Goal: Information Seeking & Learning: Learn about a topic

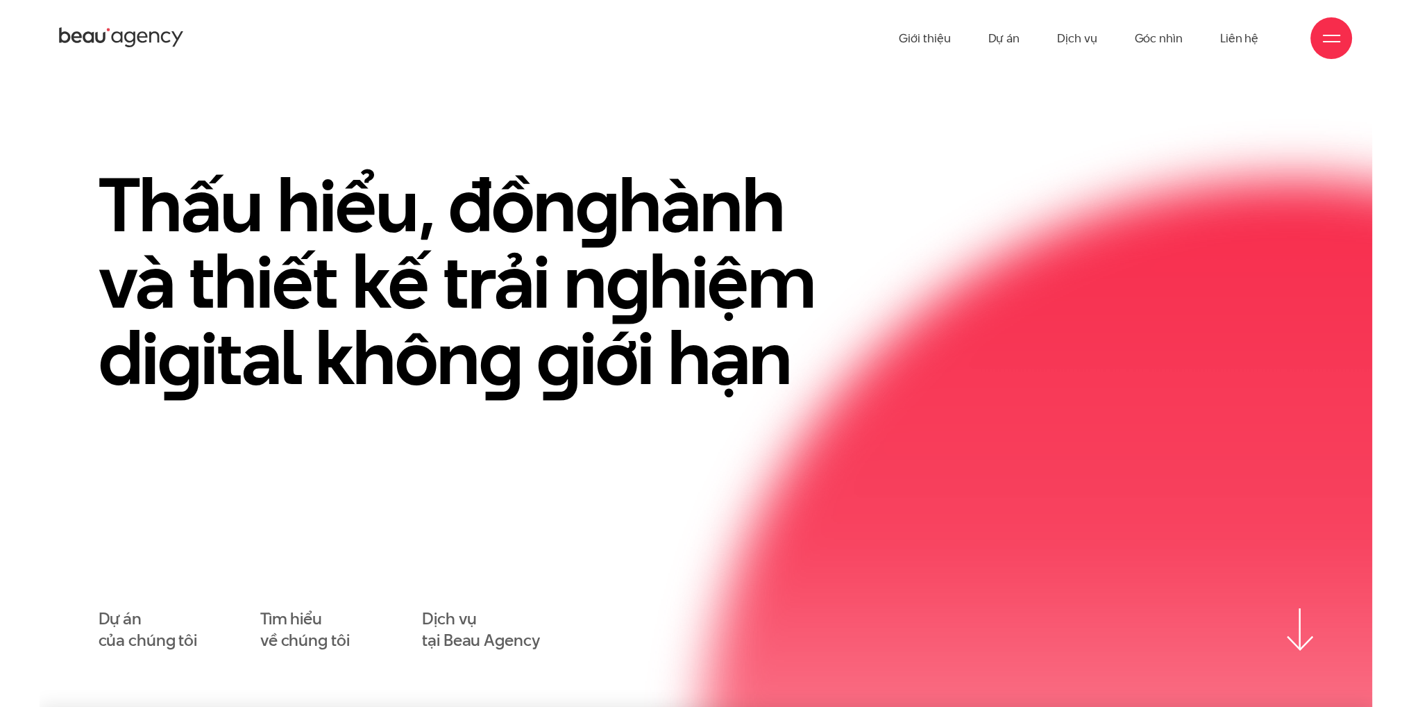
drag, startPoint x: 1033, startPoint y: 40, endPoint x: 1014, endPoint y: 37, distance: 18.9
click at [1034, 40] on ul "Giới thiệu Dự án Dịch vụ Góc nhìn Liên hệ" at bounding box center [1079, 38] width 360 height 76
click at [1014, 37] on link "Dự án" at bounding box center [1004, 38] width 32 height 76
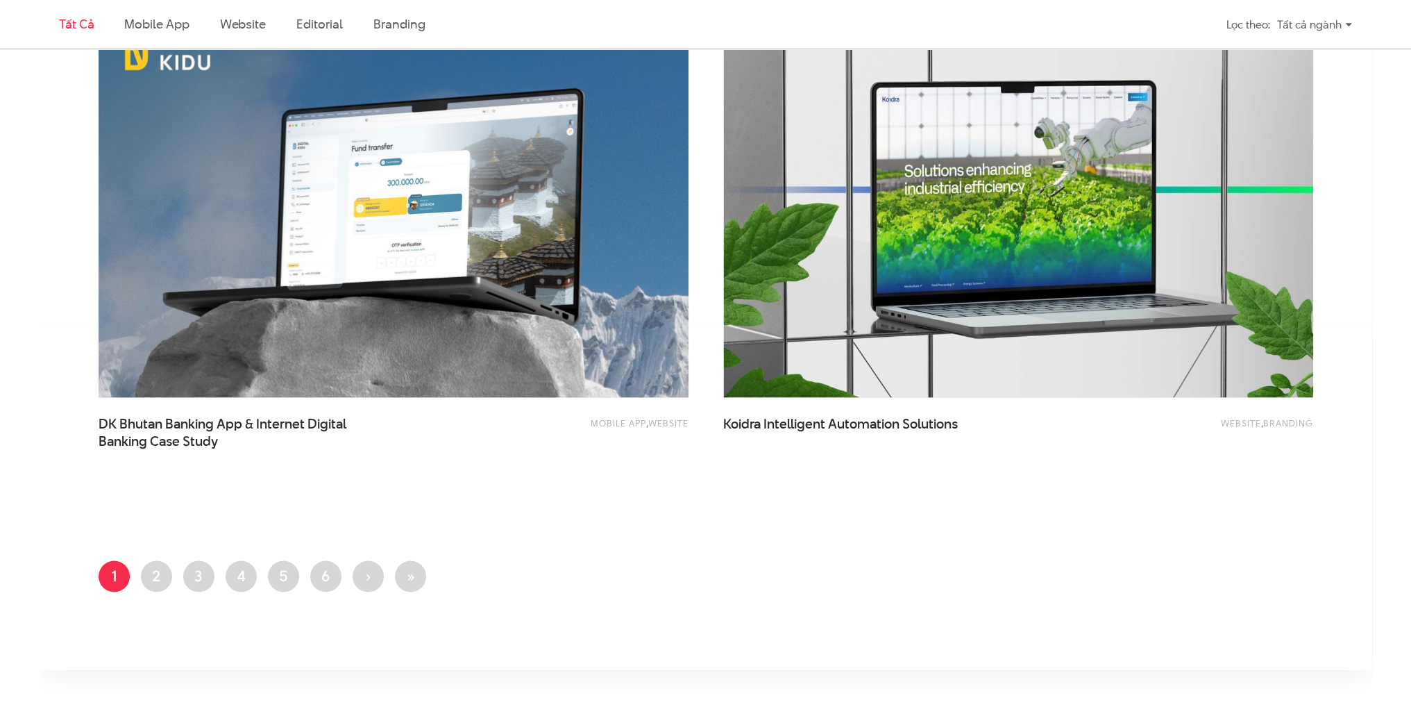
scroll to position [3332, 0]
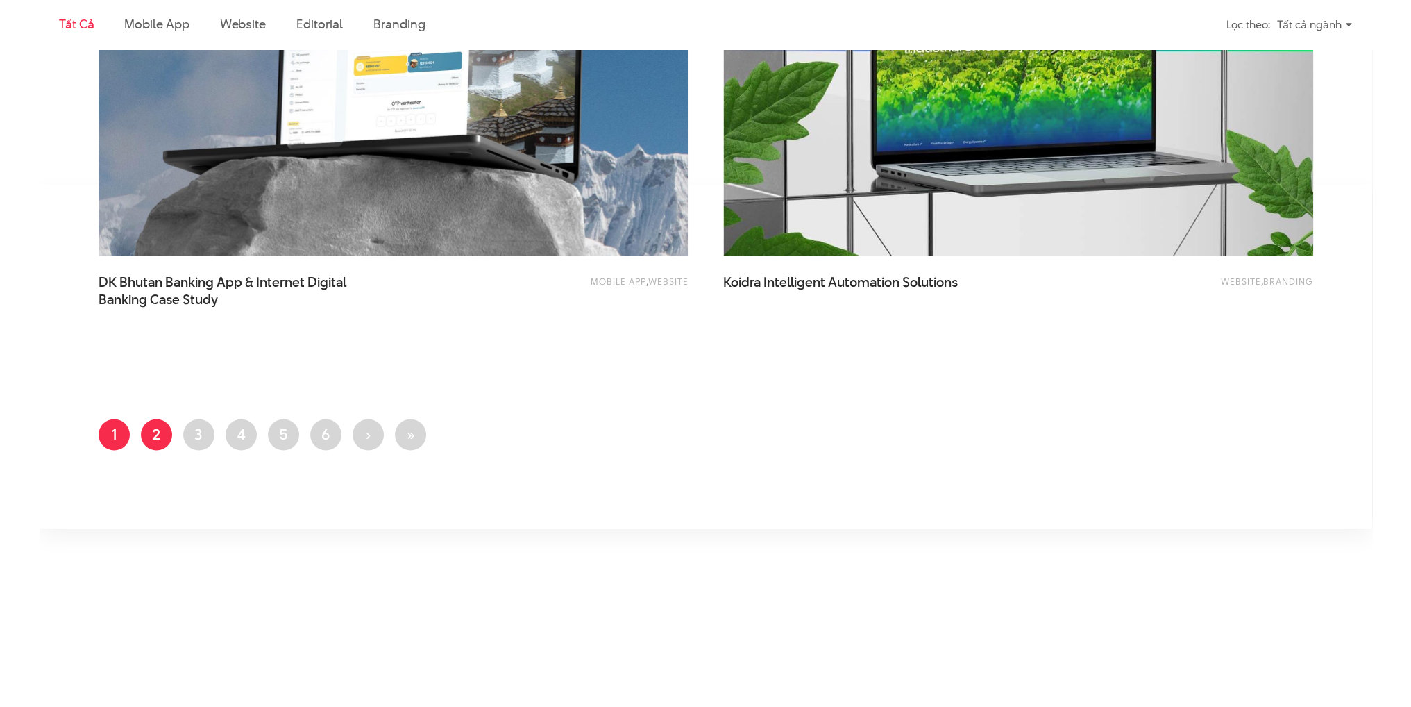
click at [168, 430] on link "Trang 2" at bounding box center [156, 434] width 31 height 31
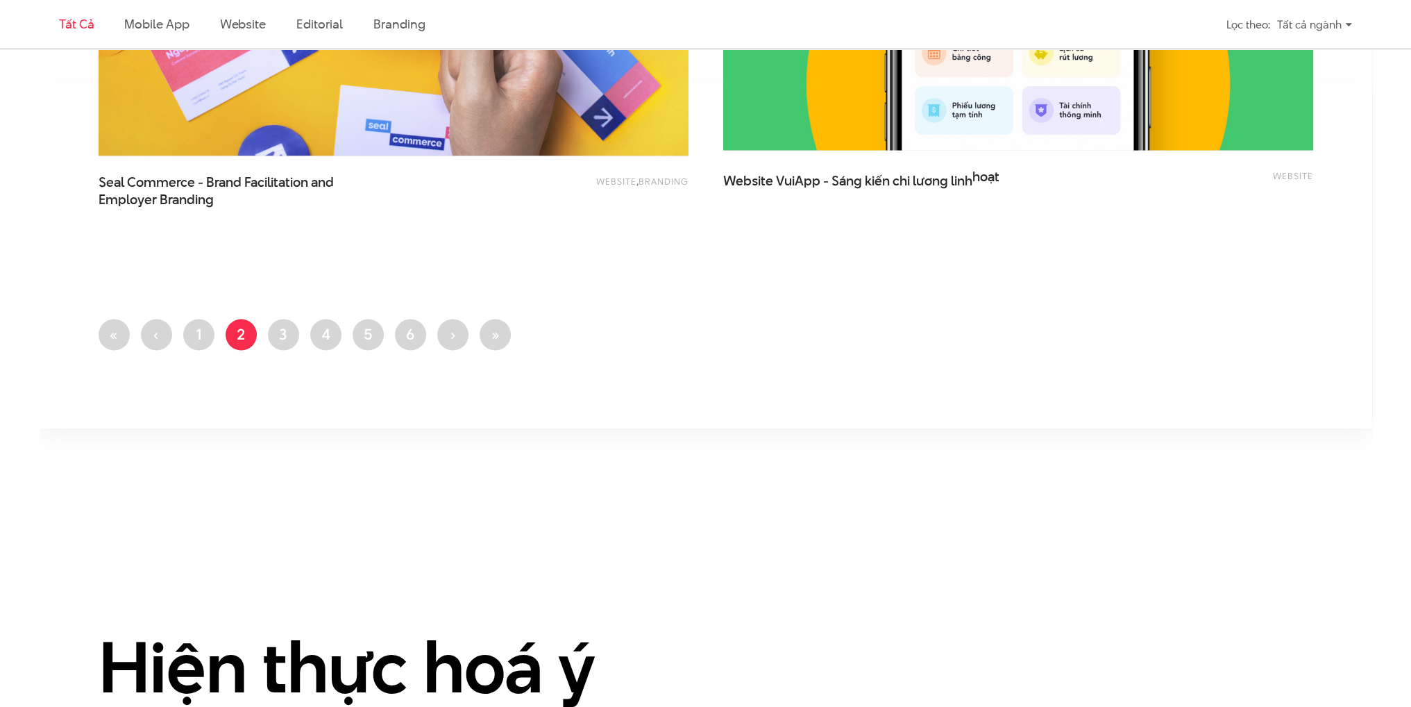
scroll to position [3541, 0]
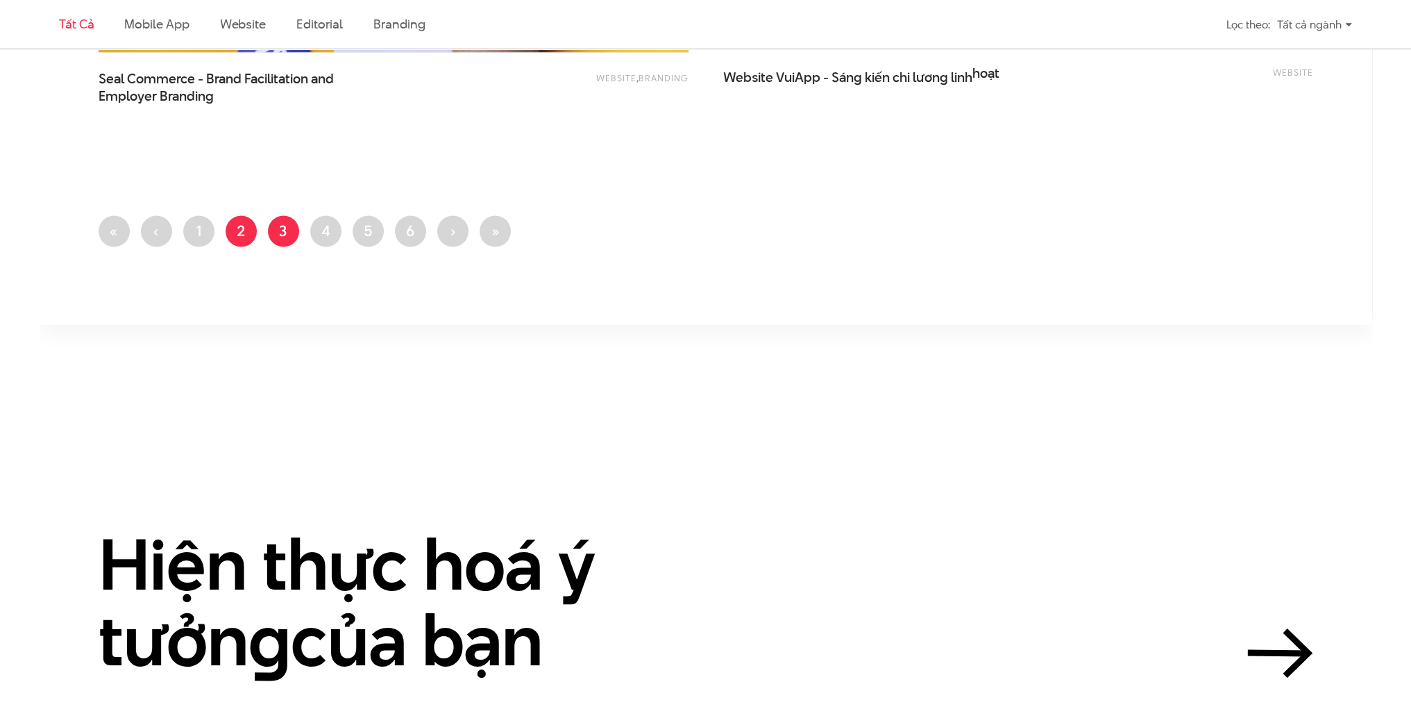
click at [294, 240] on link "Trang 3" at bounding box center [283, 231] width 31 height 31
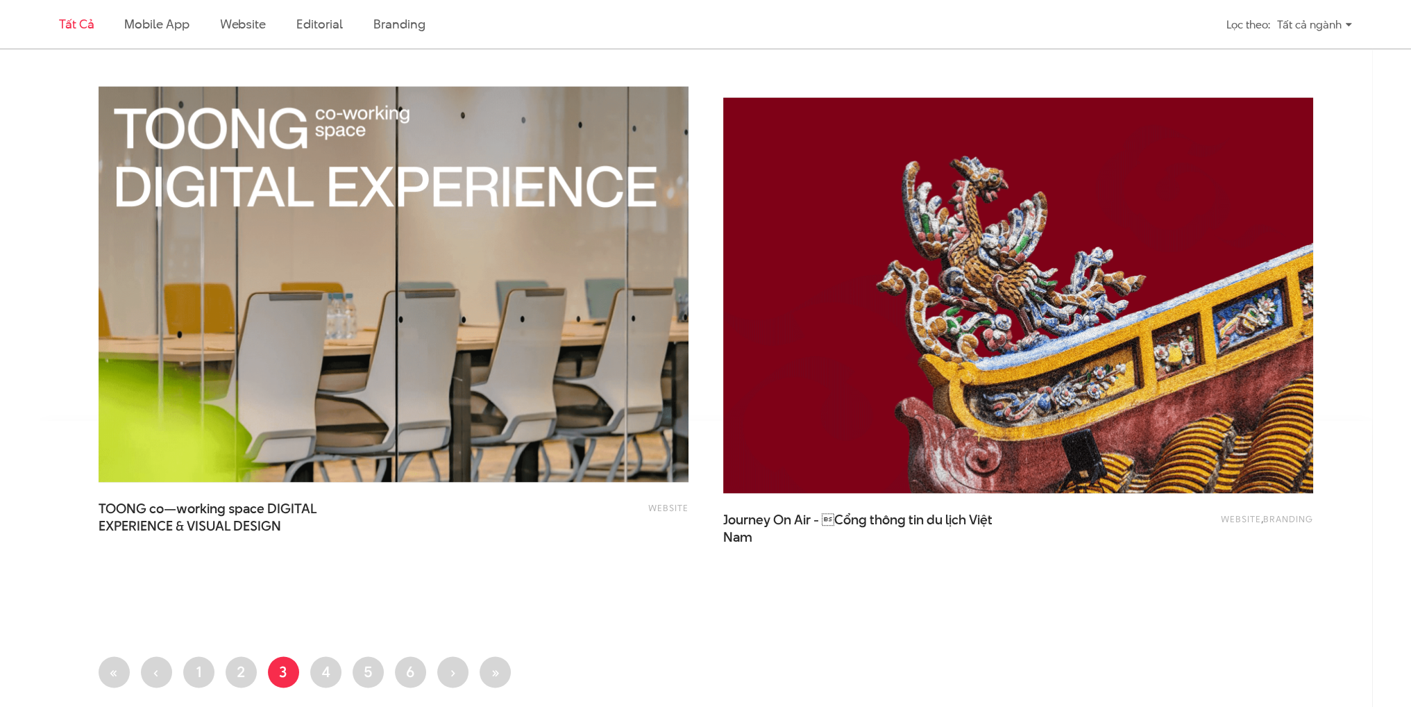
scroll to position [3124, 0]
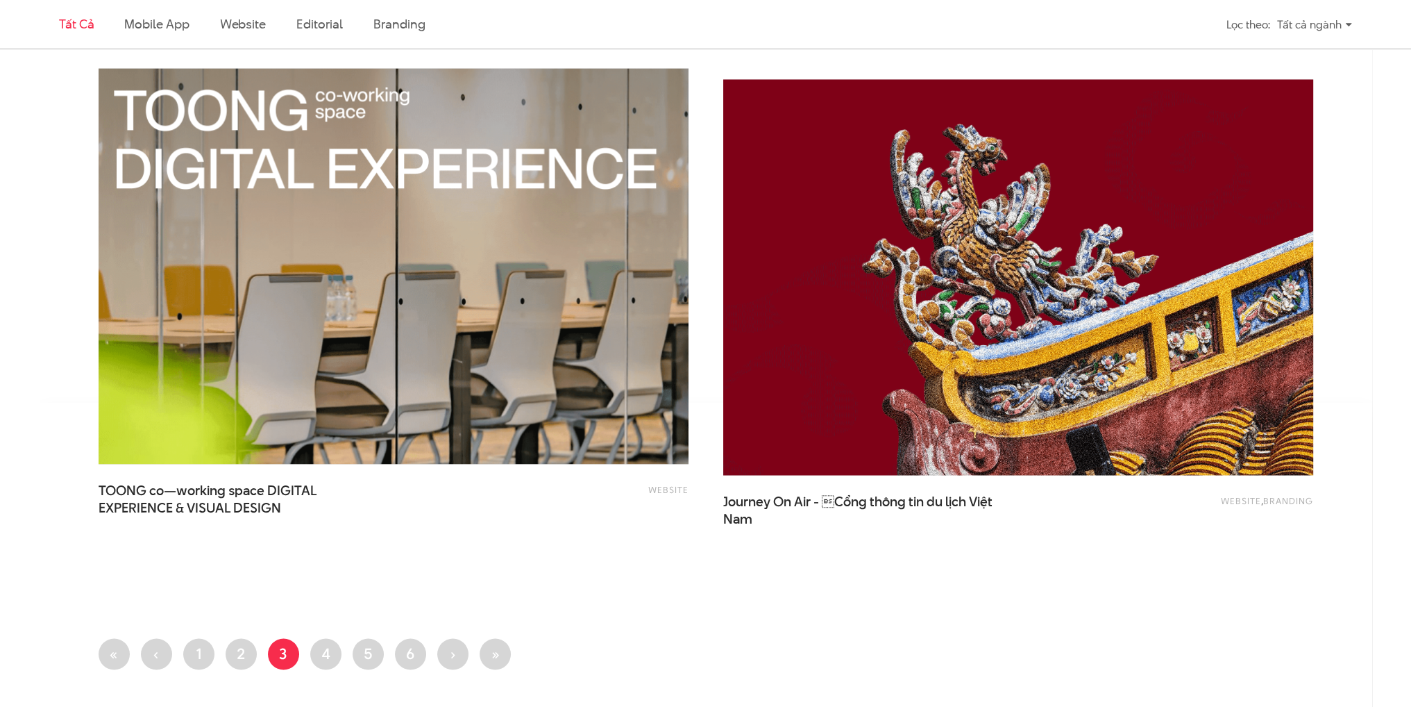
click at [952, 387] on img at bounding box center [1018, 277] width 649 height 435
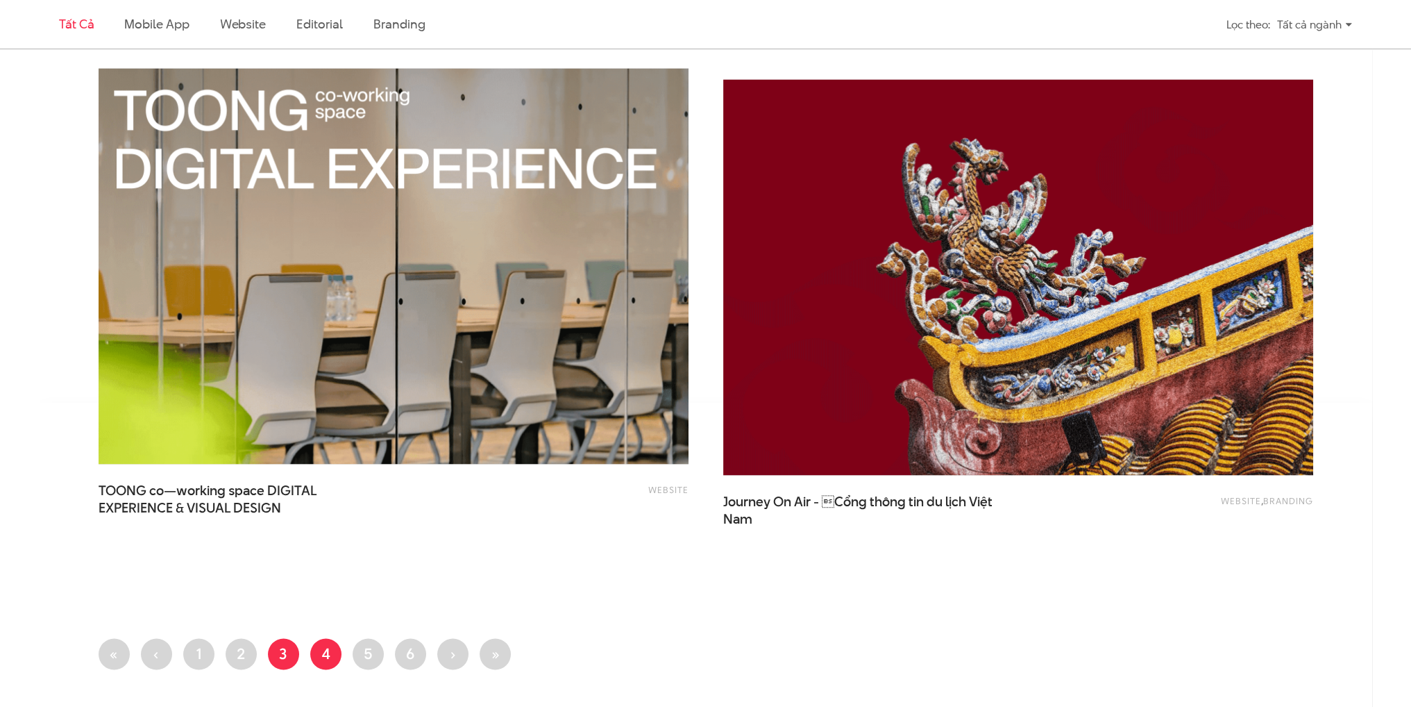
click at [328, 646] on link "Trang 4" at bounding box center [325, 653] width 31 height 31
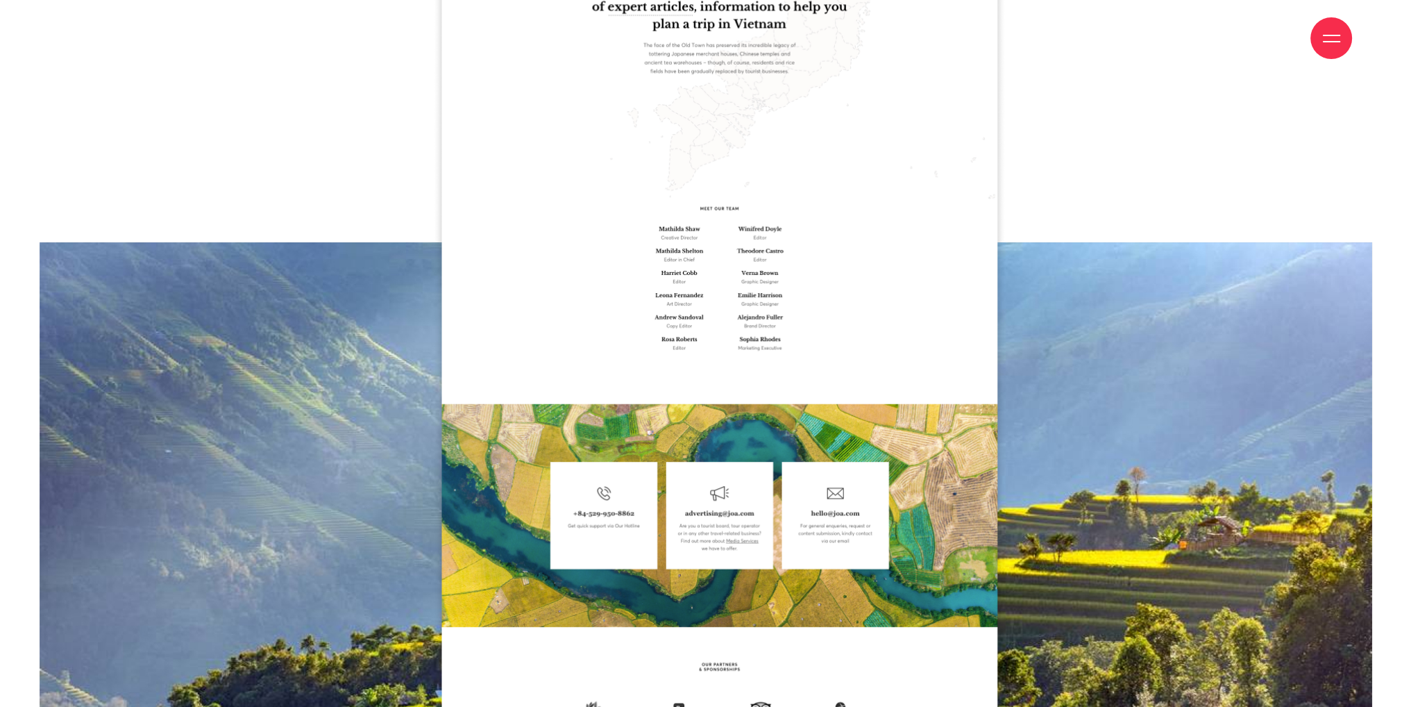
scroll to position [7637, 0]
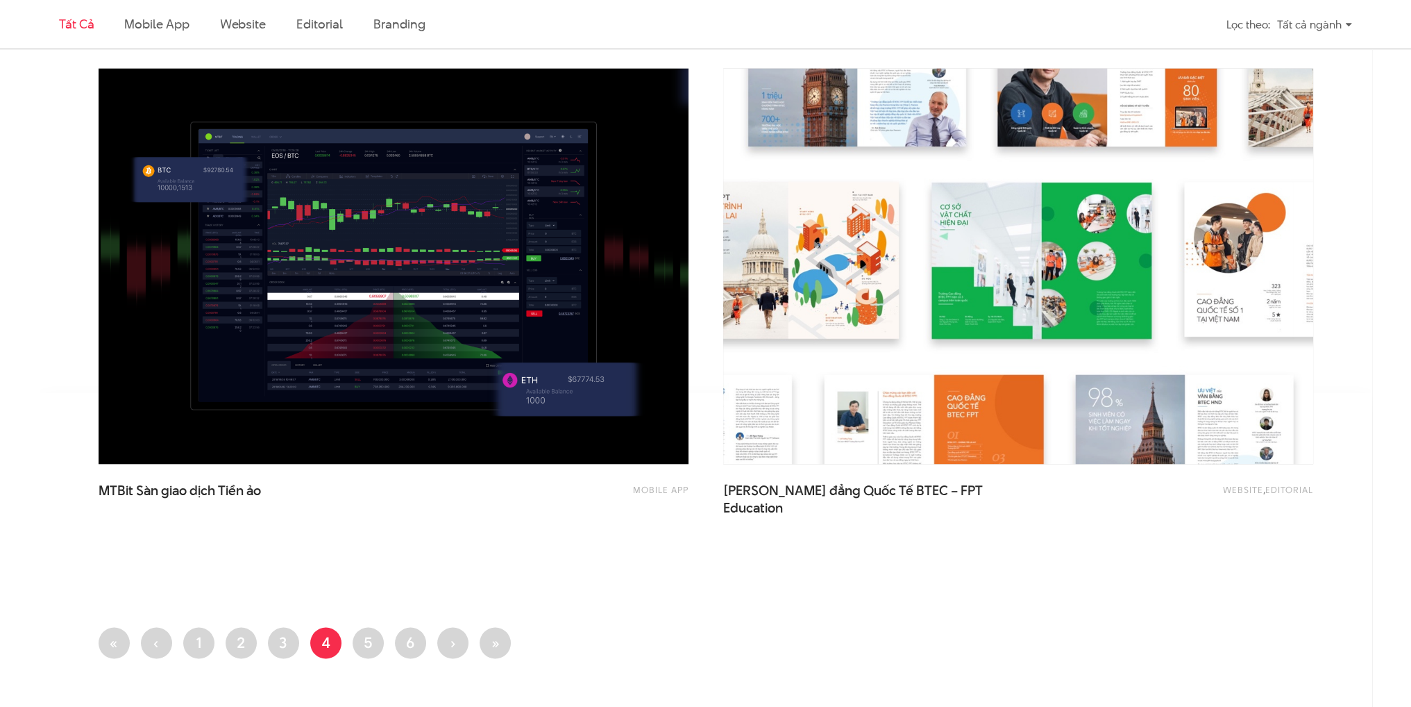
scroll to position [3402, 0]
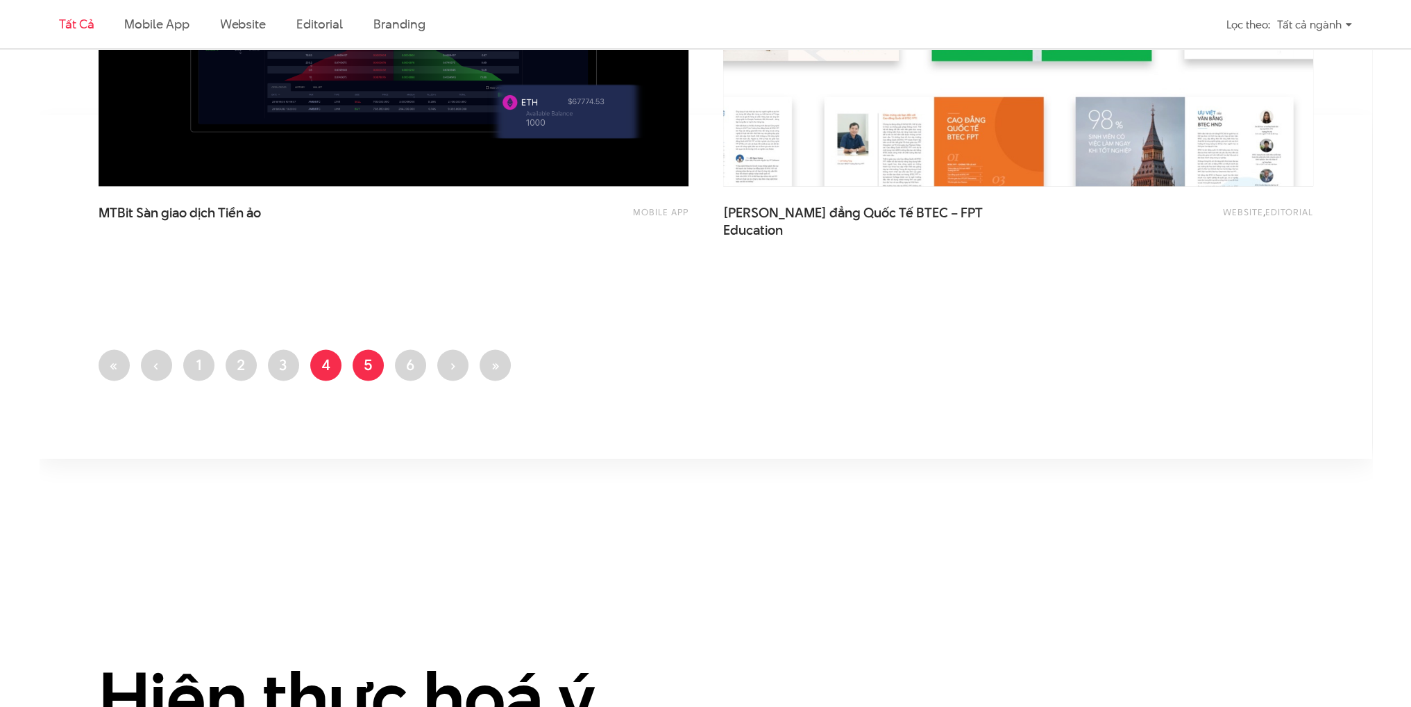
click at [365, 364] on link "Trang 5" at bounding box center [368, 364] width 31 height 31
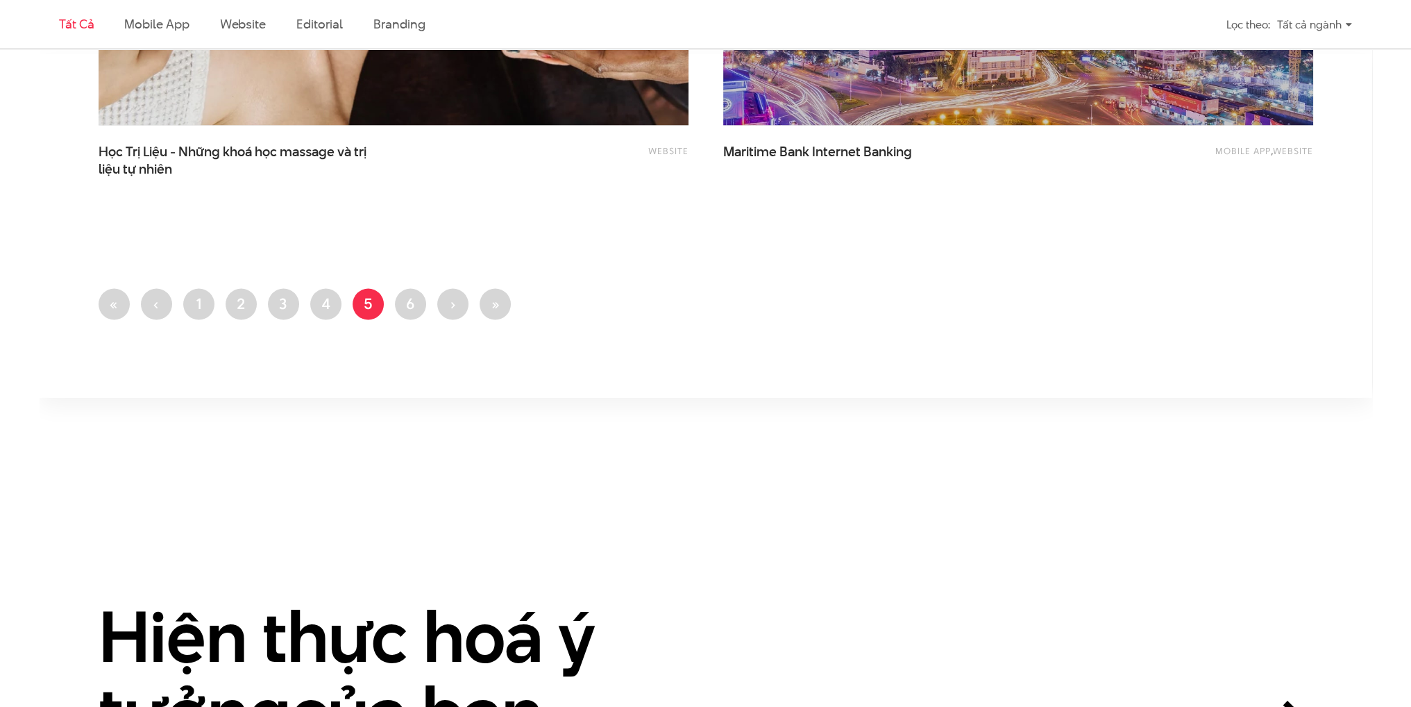
scroll to position [3541, 0]
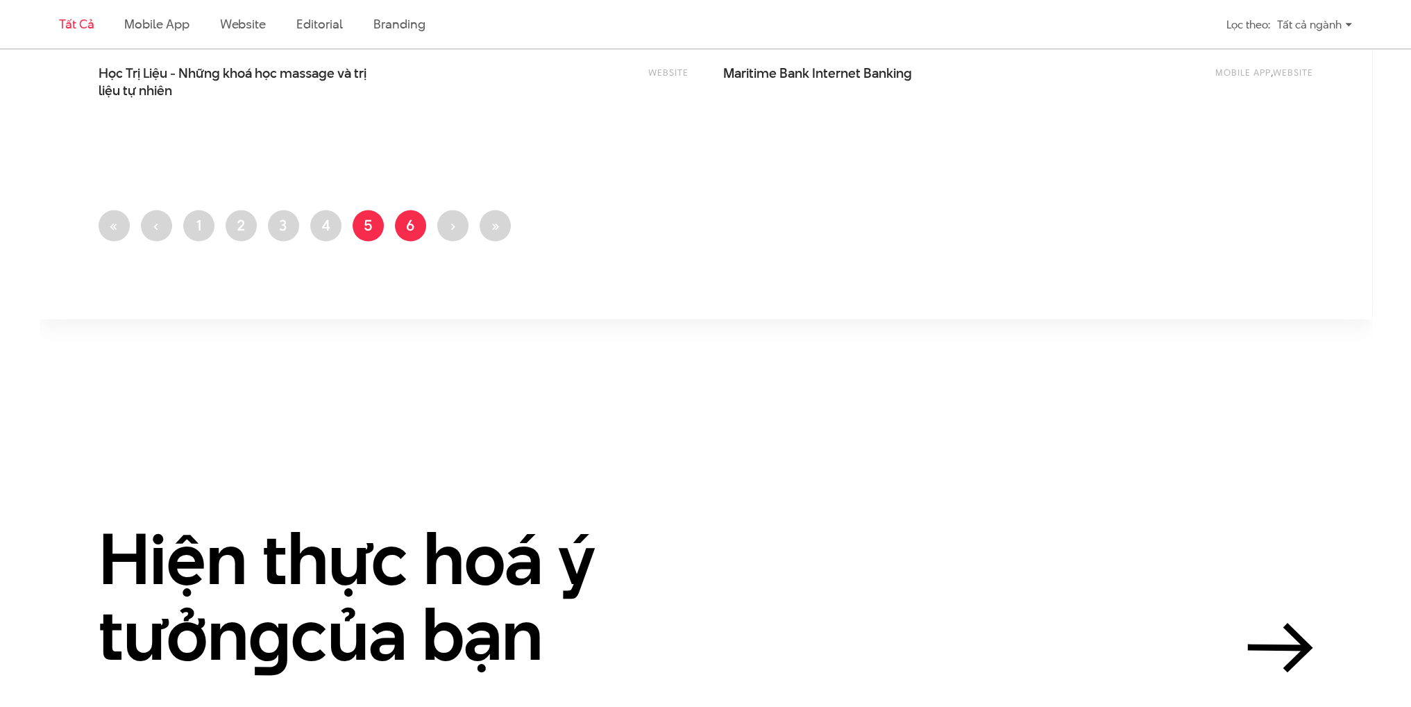
click at [412, 223] on link "Trang 6" at bounding box center [410, 225] width 31 height 31
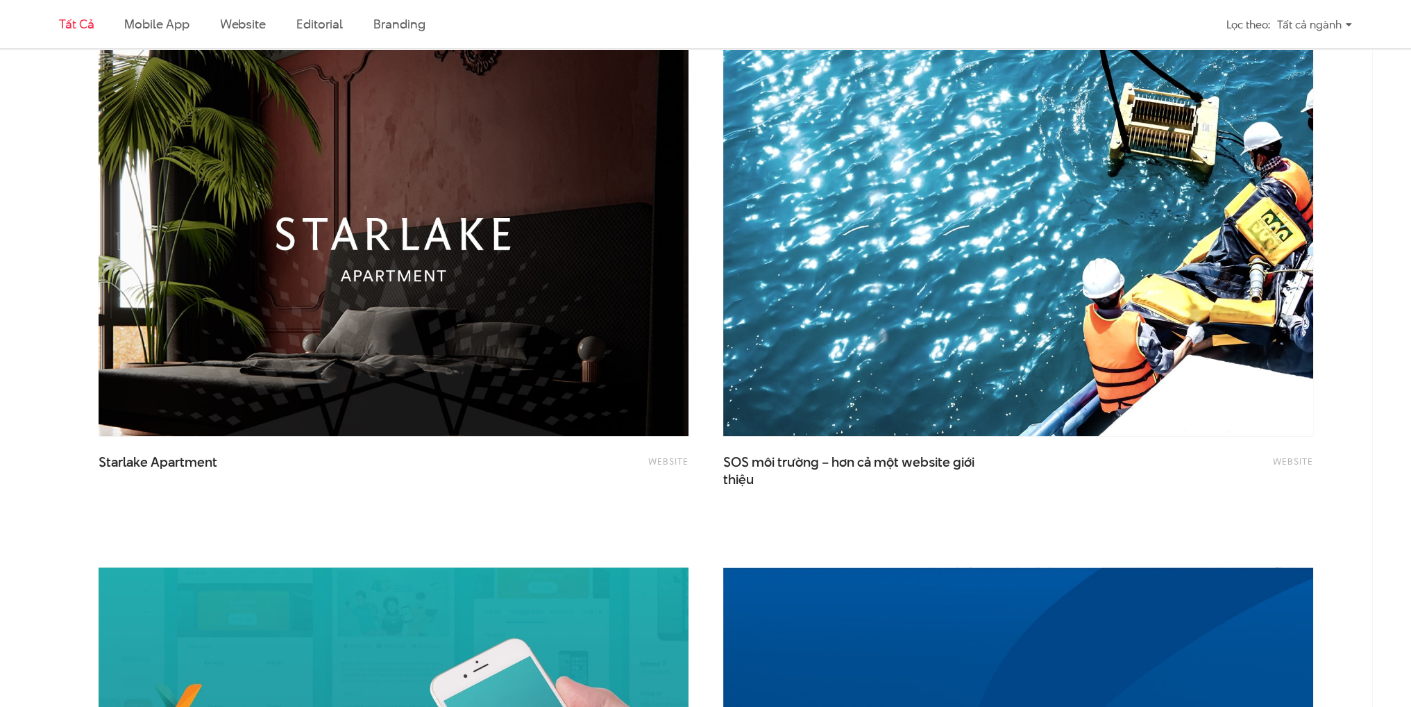
scroll to position [1597, 0]
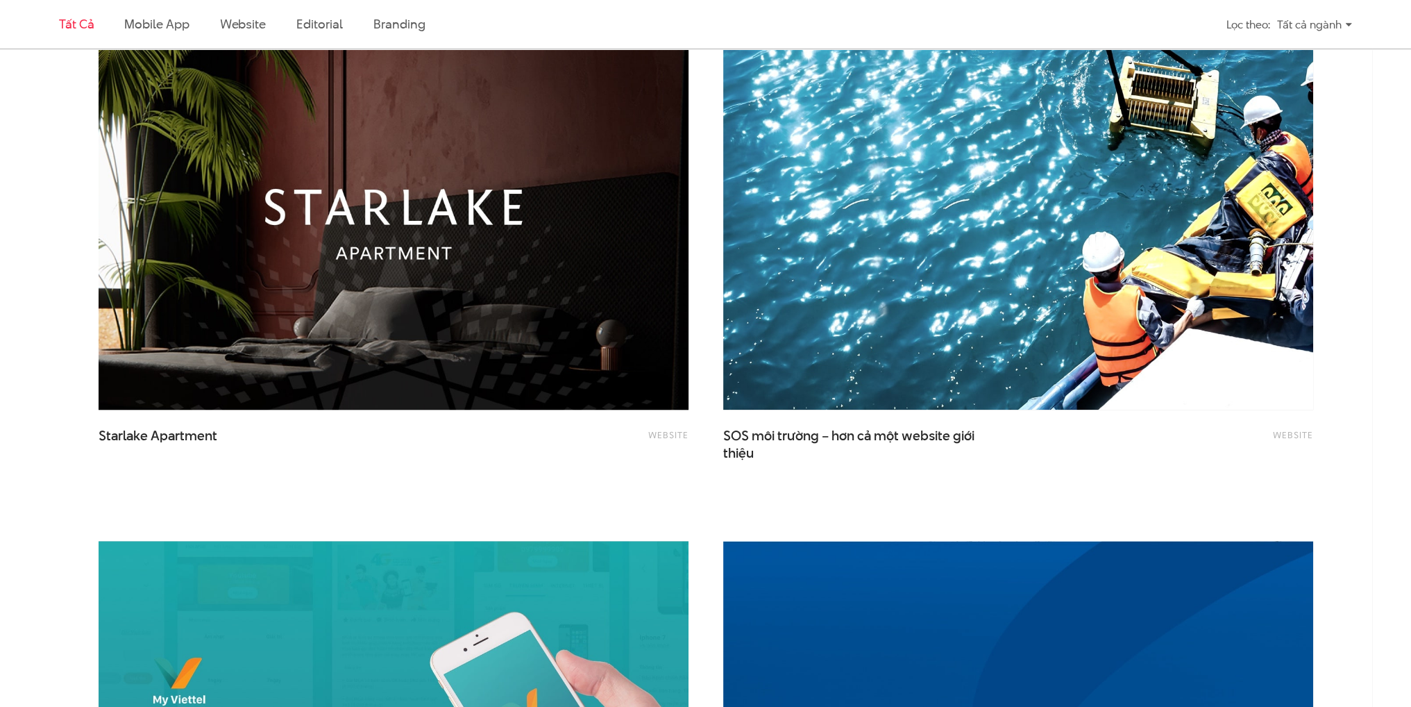
click at [395, 280] on img at bounding box center [393, 211] width 649 height 435
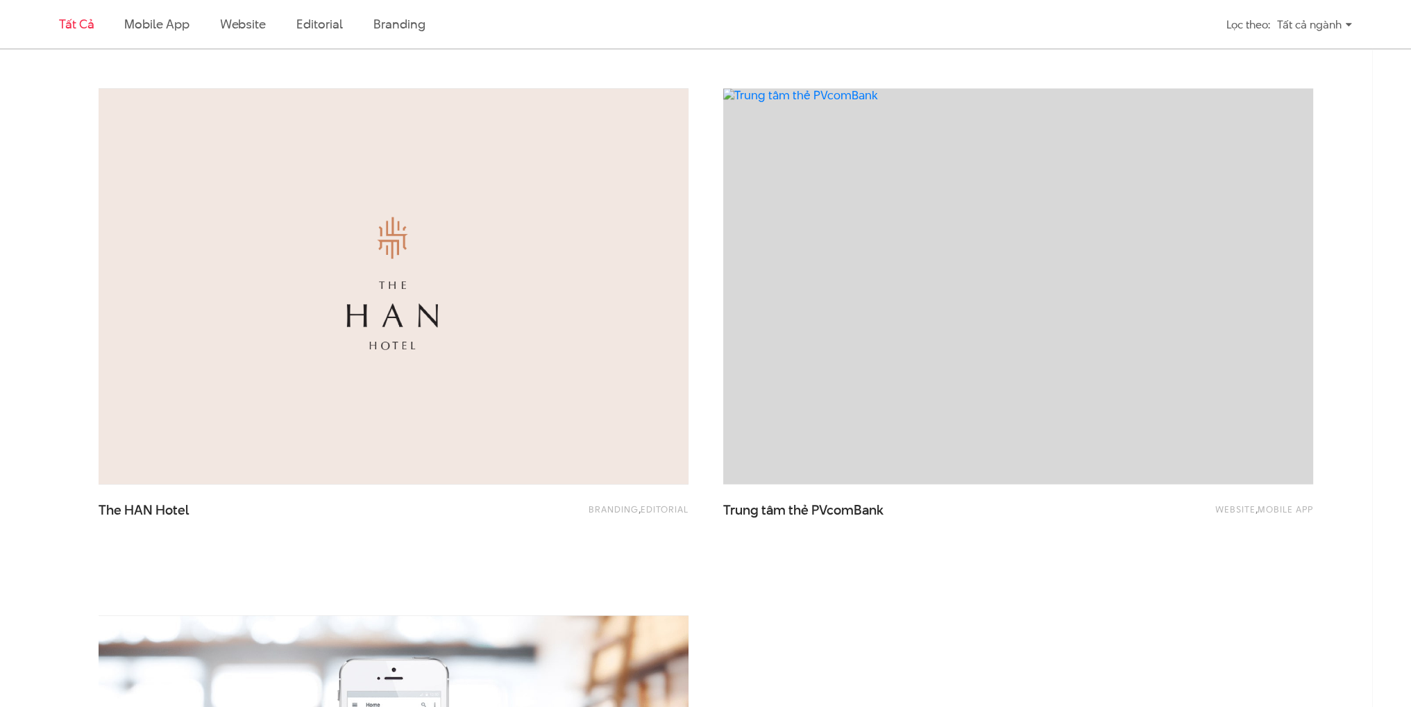
scroll to position [2708, 0]
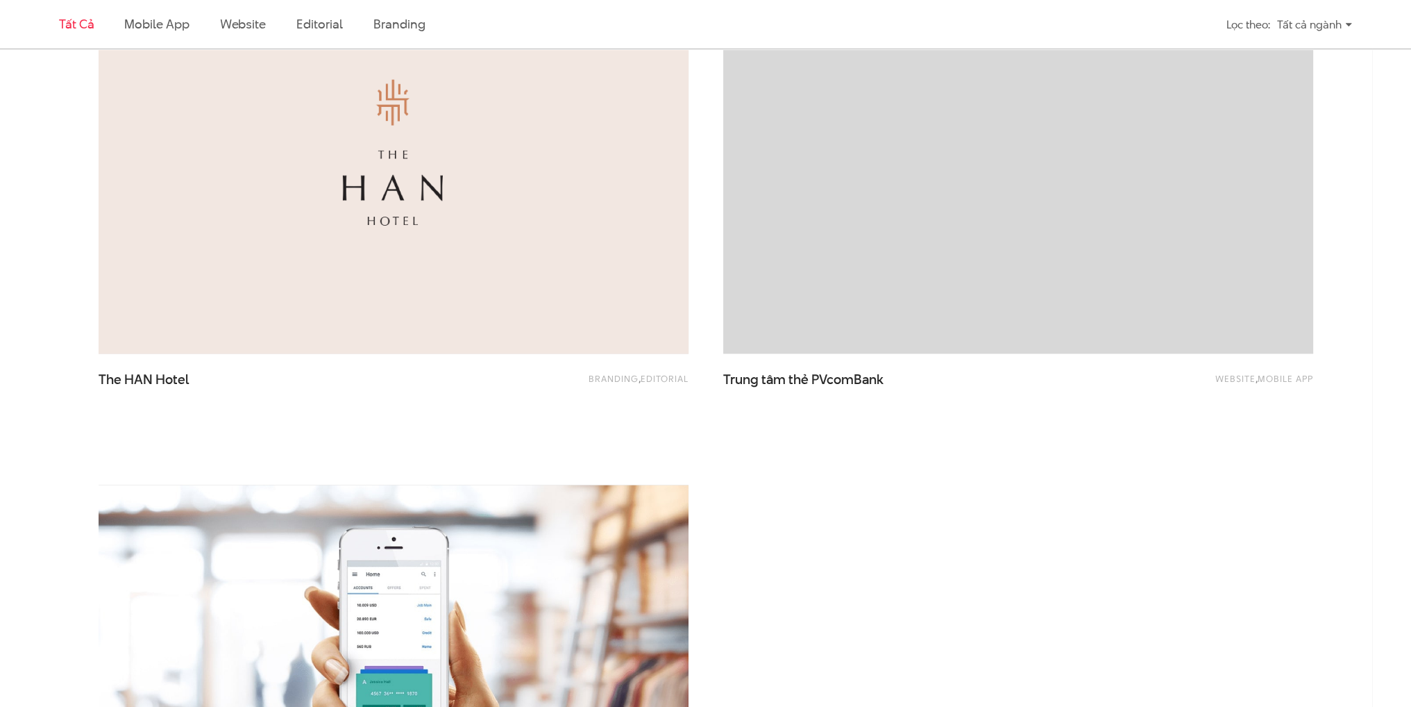
click at [428, 286] on img at bounding box center [393, 155] width 649 height 435
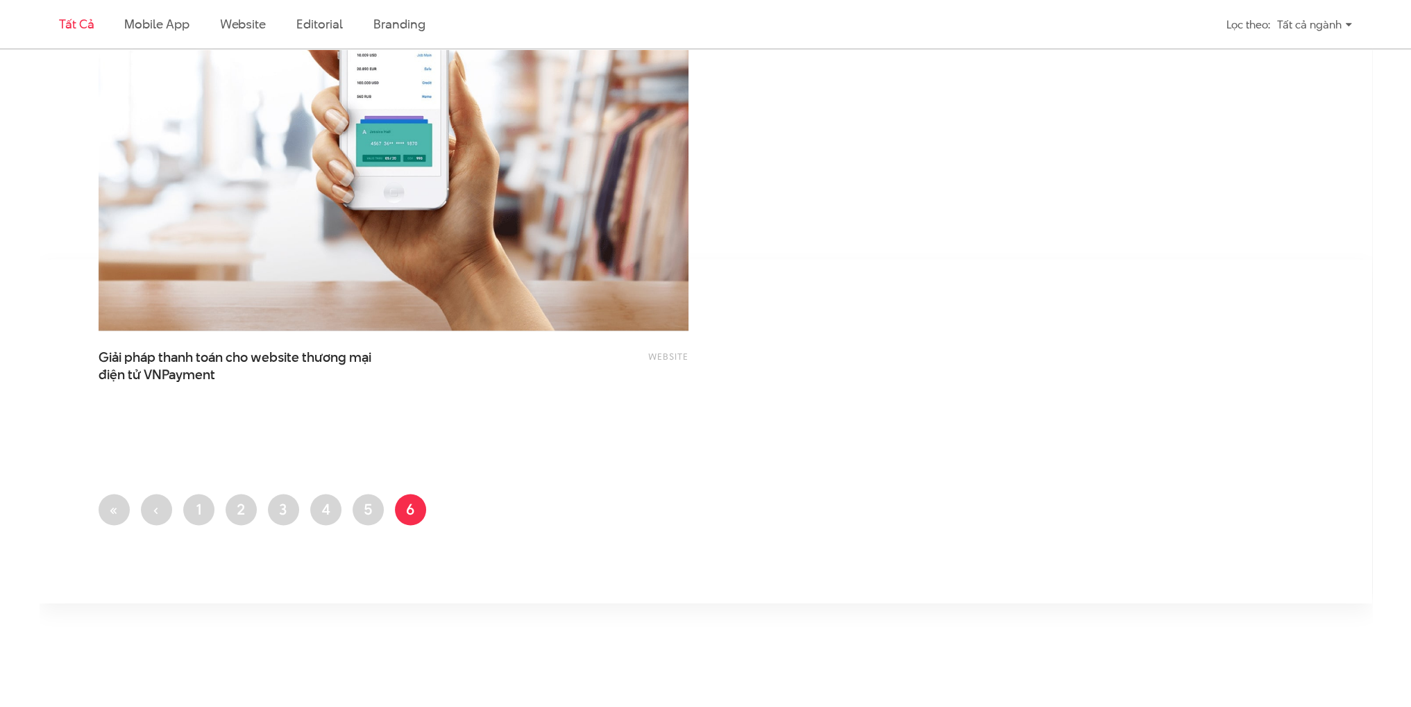
scroll to position [3263, 0]
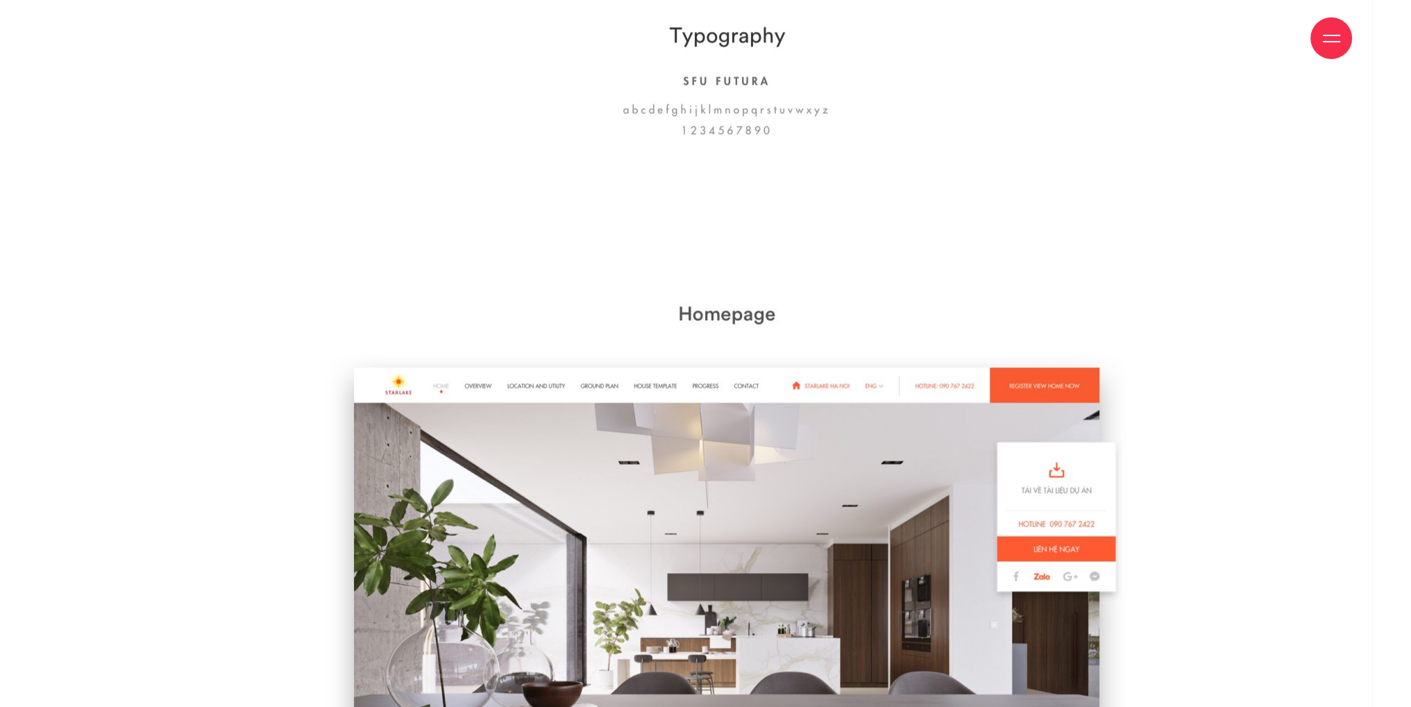
scroll to position [2846, 0]
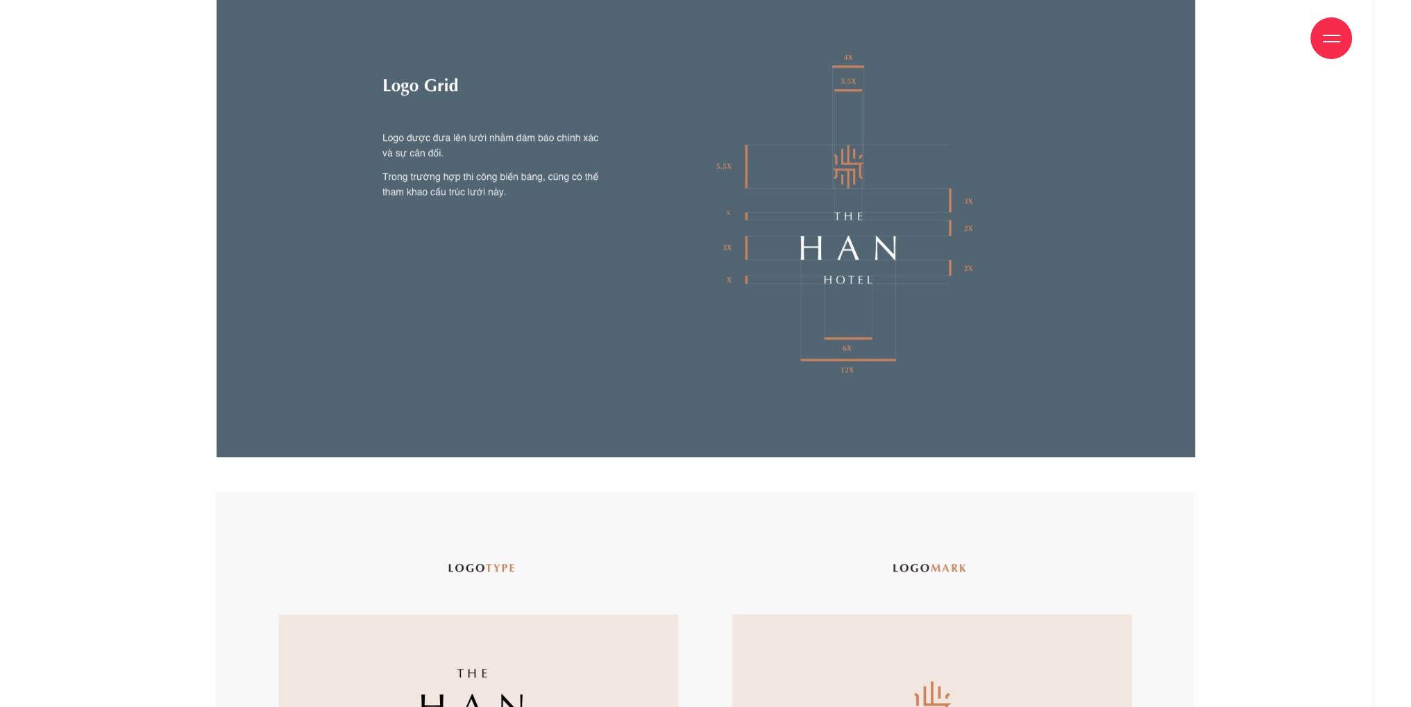
scroll to position [1736, 0]
